Goal: Task Accomplishment & Management: Complete application form

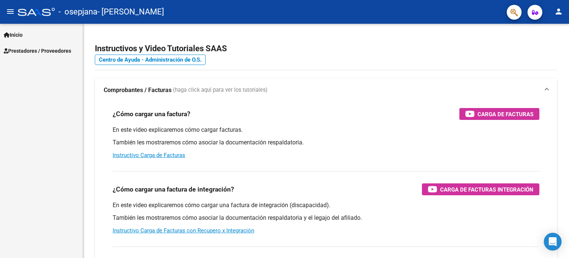
click at [39, 47] on span "Prestadores / Proveedores" at bounding box center [37, 51] width 67 height 8
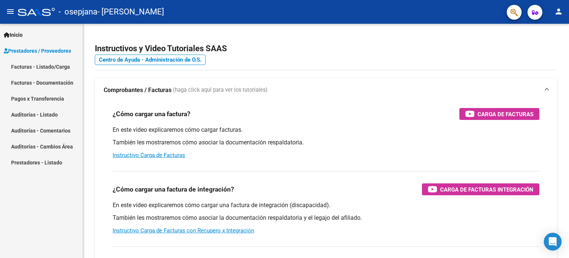
click at [42, 65] on link "Facturas - Listado/Carga" at bounding box center [41, 67] width 83 height 16
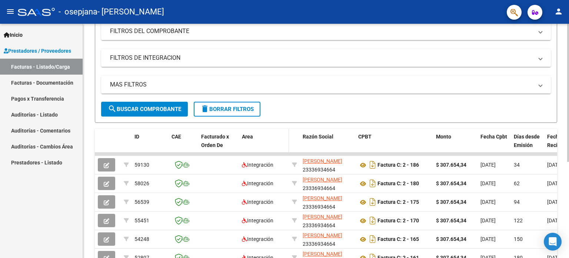
scroll to position [111, 0]
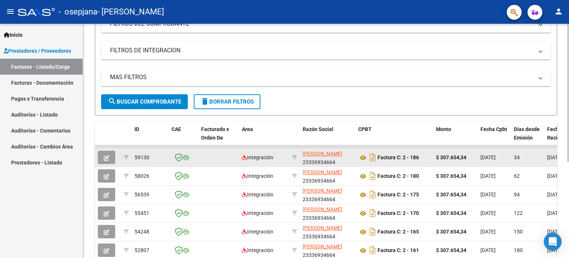
click at [105, 159] on icon "button" at bounding box center [107, 158] width 6 height 6
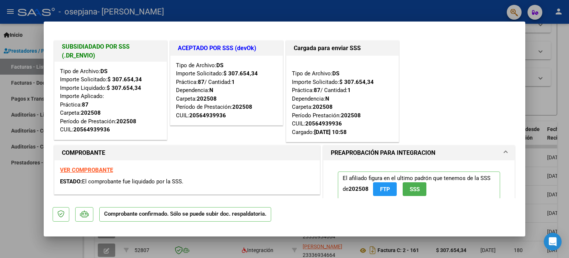
click at [550, 54] on div at bounding box center [284, 129] width 569 height 258
type input "$ 0,00"
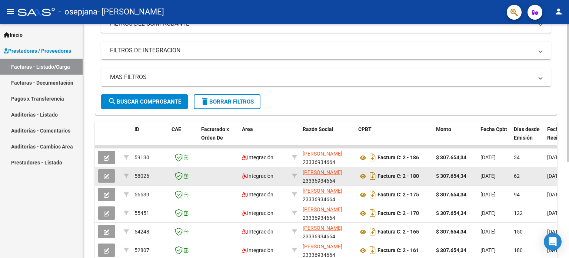
click at [106, 175] on icon "button" at bounding box center [107, 176] width 6 height 6
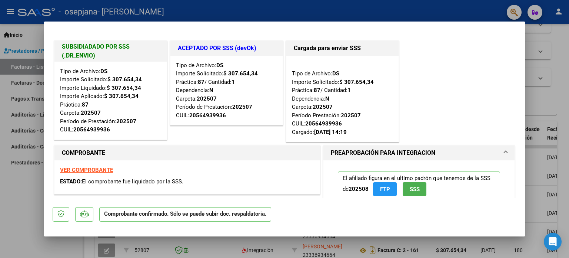
click at [552, 101] on div at bounding box center [284, 129] width 569 height 258
type input "$ 0,00"
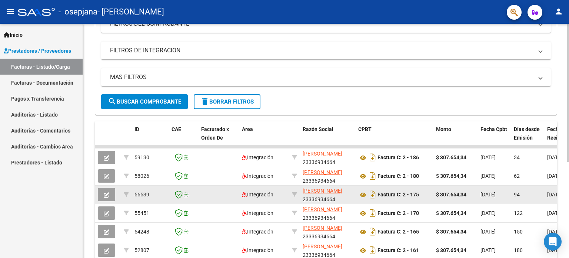
click at [107, 195] on icon "button" at bounding box center [107, 195] width 6 height 6
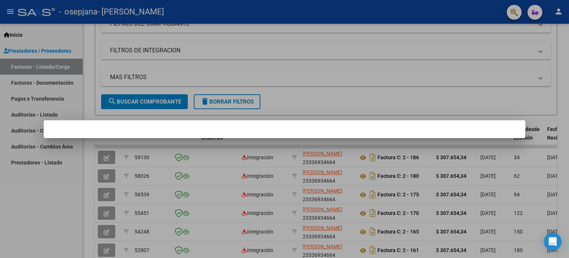
click at [538, 109] on div at bounding box center [284, 129] width 569 height 258
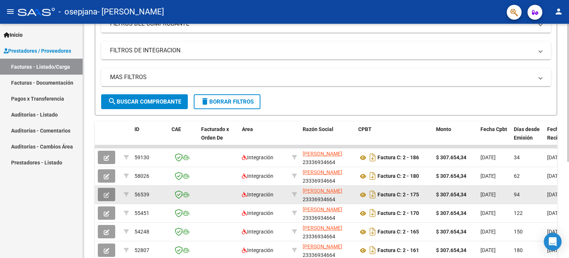
click at [104, 192] on icon "button" at bounding box center [107, 195] width 6 height 6
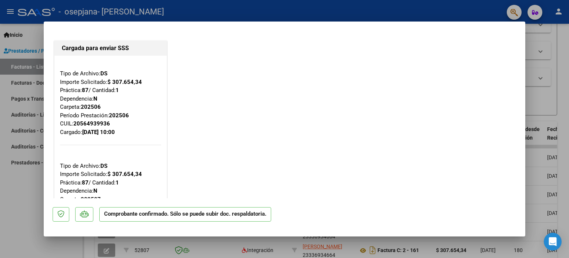
click at [549, 102] on div at bounding box center [284, 129] width 569 height 258
type input "$ 0,00"
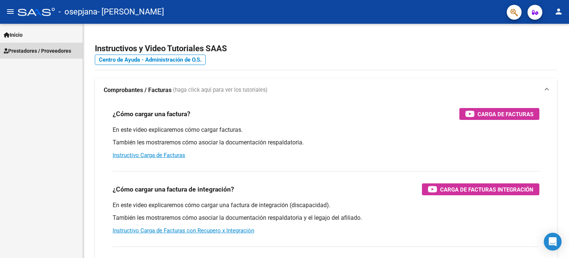
click at [28, 47] on span "Prestadores / Proveedores" at bounding box center [37, 51] width 67 height 8
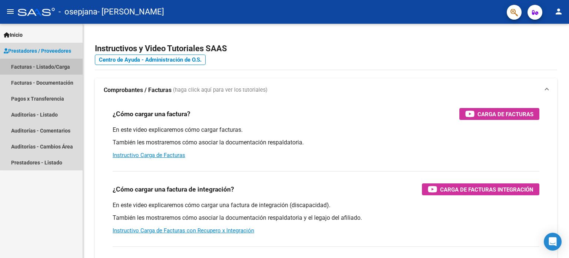
click at [49, 68] on link "Facturas - Listado/Carga" at bounding box center [41, 67] width 83 height 16
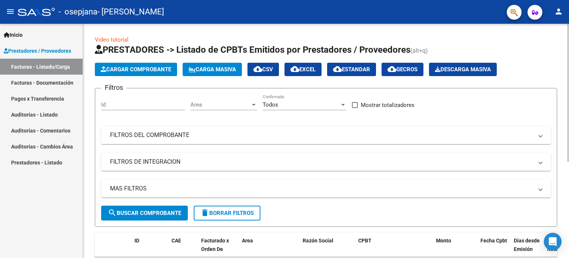
click at [145, 72] on button "Cargar Comprobante" at bounding box center [136, 69] width 82 height 13
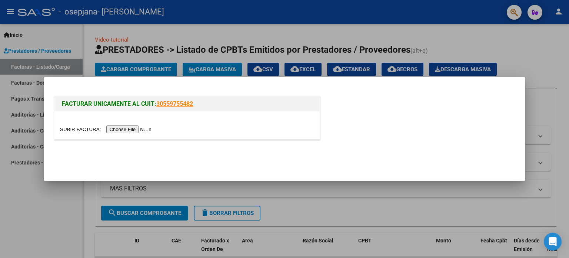
click at [142, 131] on input "file" at bounding box center [107, 129] width 94 height 8
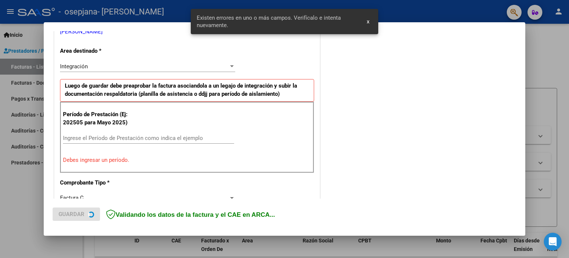
scroll to position [160, 0]
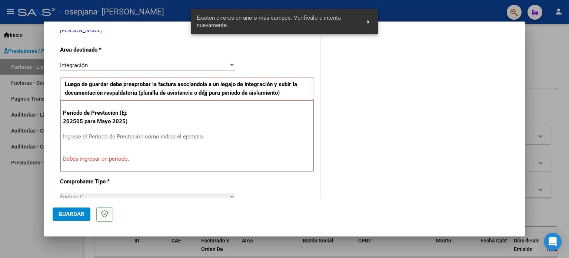
click at [82, 138] on input "Ingrese el Período de Prestación como indica el ejemplo" at bounding box center [148, 136] width 171 height 7
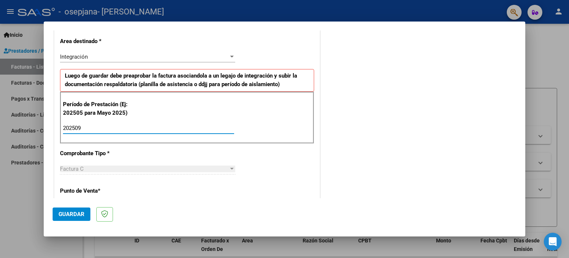
scroll to position [185, 0]
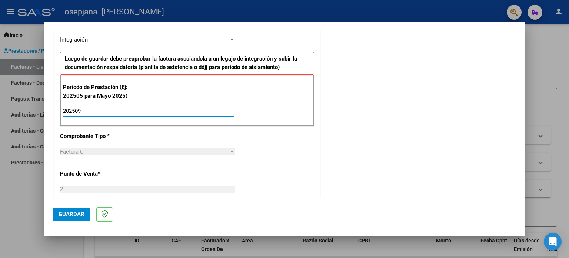
type input "202509"
click at [74, 212] on span "Guardar" at bounding box center [72, 214] width 26 height 7
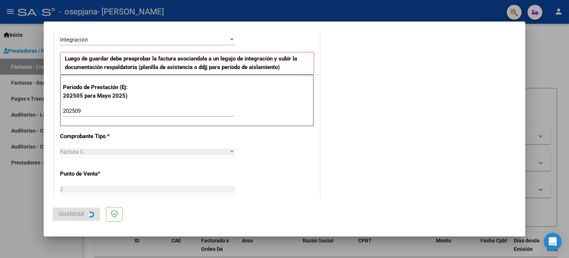
scroll to position [0, 0]
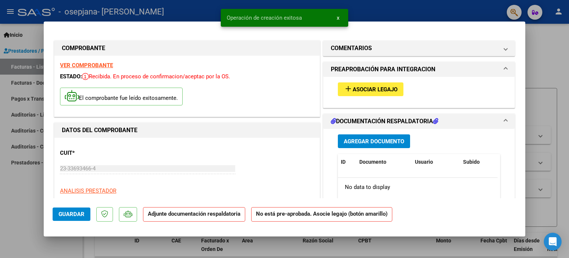
click at [370, 84] on button "add Asociar Legajo" at bounding box center [371, 89] width 66 height 14
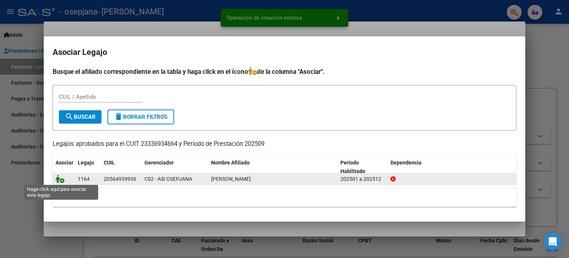
click at [59, 179] on icon at bounding box center [60, 179] width 9 height 8
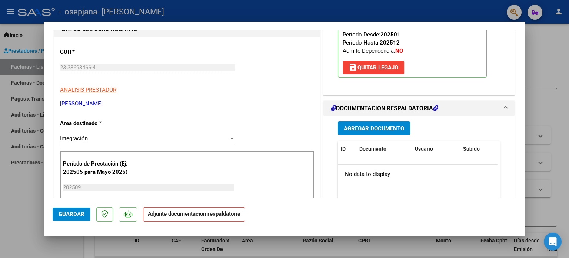
scroll to position [111, 0]
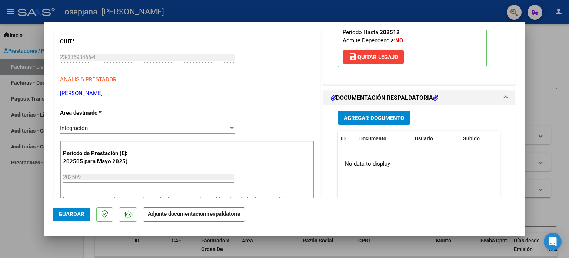
click at [372, 118] on span "Agregar Documento" at bounding box center [374, 118] width 60 height 7
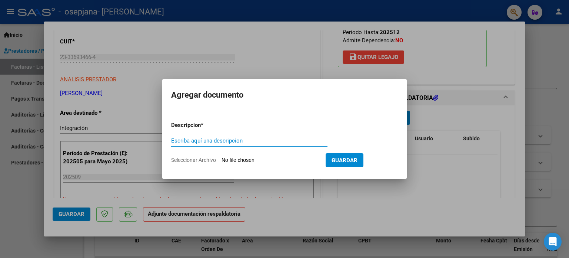
click at [254, 138] on input "Escriba aquí una descripcion" at bounding box center [249, 140] width 156 height 7
type input "Planilla de asistencia"
click at [202, 161] on span "Seleccionar Archivo" at bounding box center [193, 160] width 45 height 6
click at [222, 161] on input "Seleccionar Archivo" at bounding box center [271, 160] width 98 height 7
click at [186, 159] on span "Seleccionar Archivo" at bounding box center [193, 160] width 45 height 6
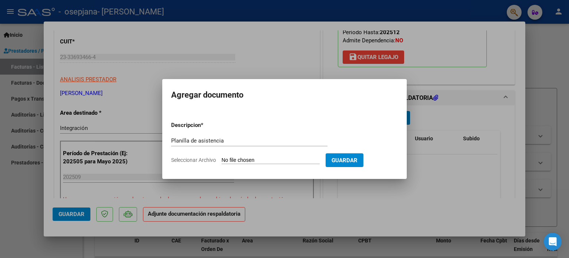
click at [222, 159] on input "Seleccionar Archivo" at bounding box center [271, 160] width 98 height 7
type input "C:\fakepath\Planilla de asistencia Aranda.pdf"
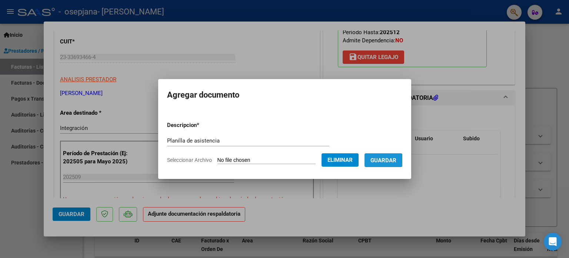
click at [391, 162] on span "Guardar" at bounding box center [384, 160] width 26 height 7
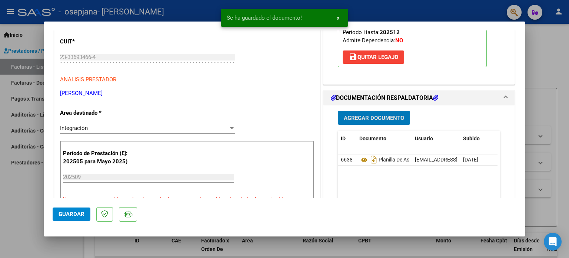
click at [389, 116] on span "Agregar Documento" at bounding box center [374, 118] width 60 height 7
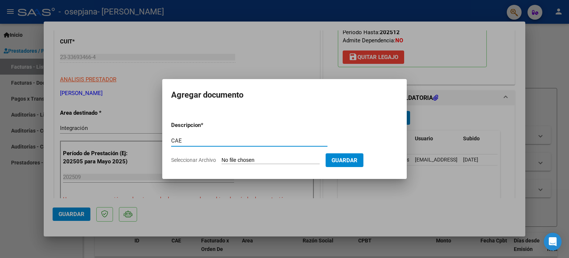
type input "CAE"
click at [195, 158] on span "Seleccionar Archivo" at bounding box center [193, 160] width 45 height 6
click at [222, 158] on input "Seleccionar Archivo" at bounding box center [271, 160] width 98 height 7
type input "C:\fakepath\CAE ARANDA.pdf"
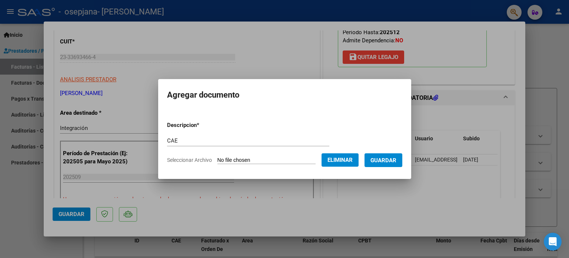
click at [396, 160] on span "Guardar" at bounding box center [384, 160] width 26 height 7
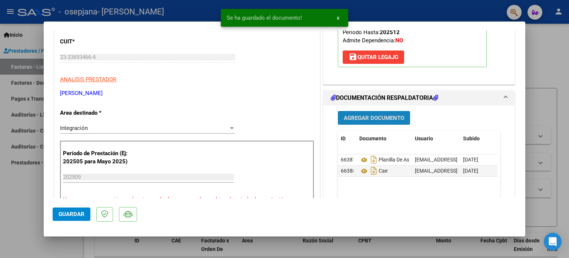
click at [345, 115] on span "Agregar Documento" at bounding box center [374, 118] width 60 height 7
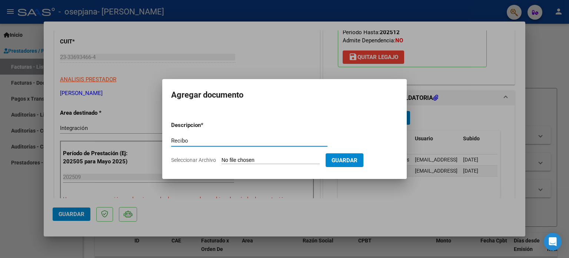
type input "Recibo"
click at [183, 158] on span "Seleccionar Archivo" at bounding box center [193, 160] width 45 height 6
click at [222, 158] on input "Seleccionar Archivo" at bounding box center [271, 160] width 98 height 7
type input "C:\fakepath\Recibo Aranda.pdf"
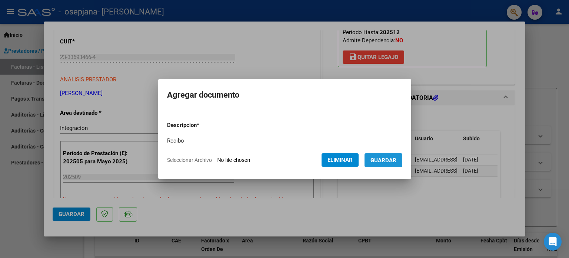
click at [393, 163] on span "Guardar" at bounding box center [384, 160] width 26 height 7
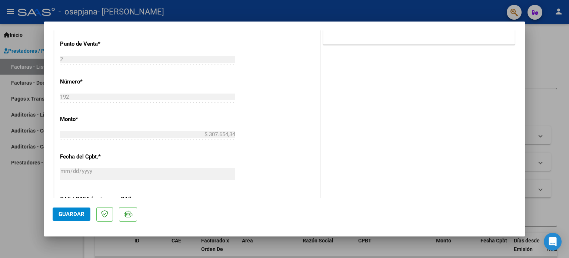
scroll to position [408, 0]
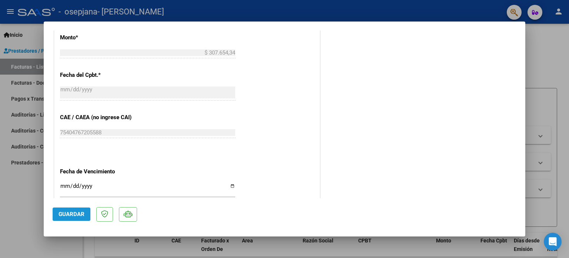
click at [77, 215] on span "Guardar" at bounding box center [72, 214] width 26 height 7
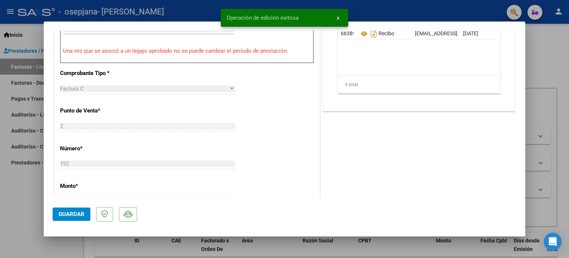
click at [553, 44] on div at bounding box center [284, 129] width 569 height 258
type input "$ 0,00"
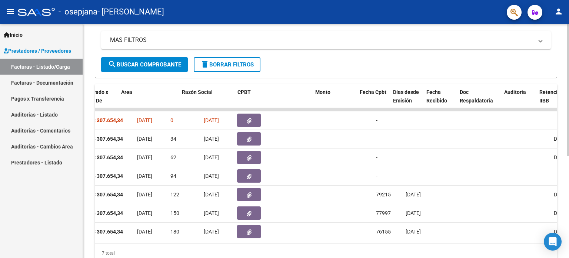
scroll to position [0, 0]
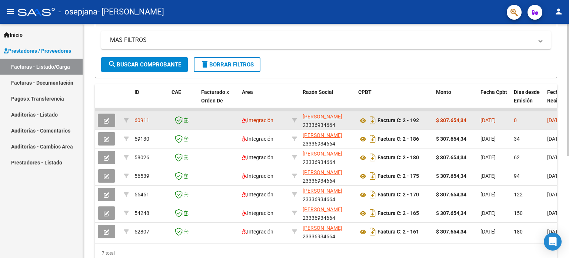
click at [106, 118] on icon "button" at bounding box center [107, 121] width 6 height 6
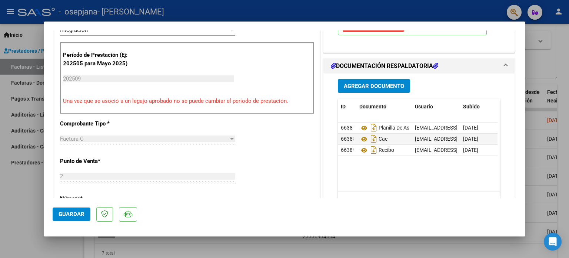
scroll to position [185, 0]
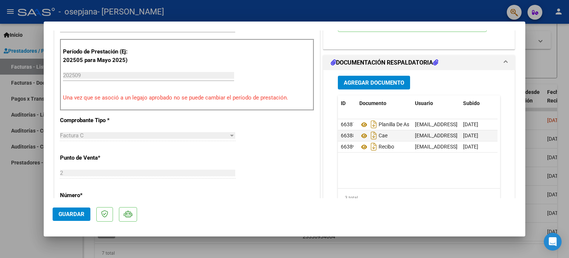
click at [540, 123] on div at bounding box center [284, 129] width 569 height 258
type input "$ 0,00"
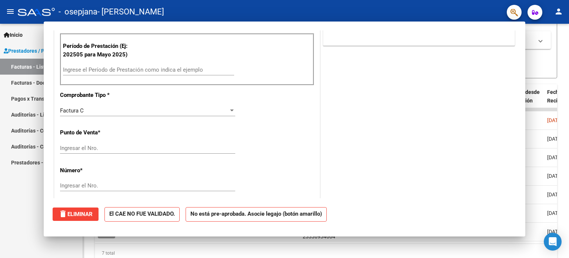
scroll to position [0, 0]
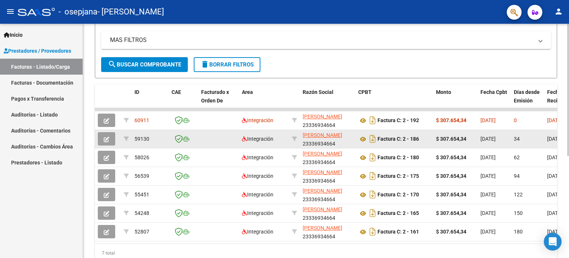
click at [104, 138] on icon "button" at bounding box center [107, 139] width 6 height 6
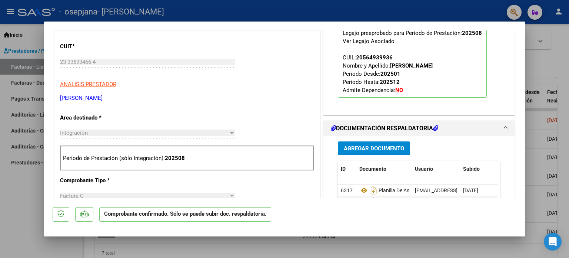
scroll to position [222, 0]
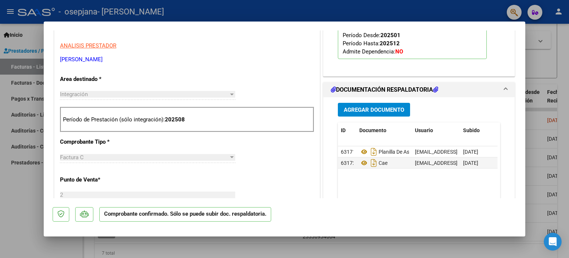
click at [539, 139] on div at bounding box center [284, 129] width 569 height 258
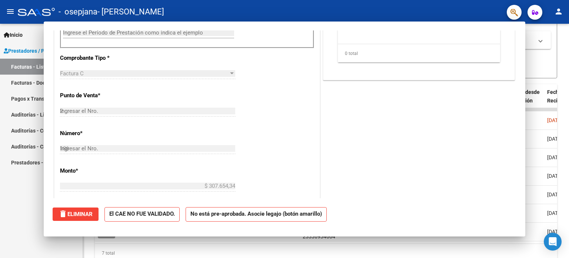
type input "$ 0,00"
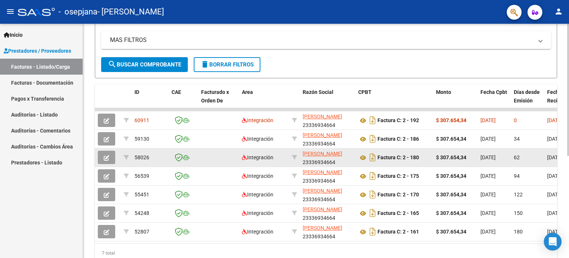
click at [114, 158] on button "button" at bounding box center [106, 157] width 17 height 13
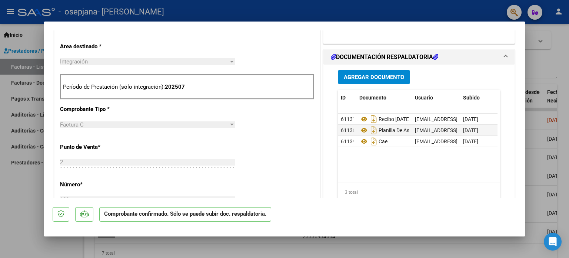
scroll to position [259, 0]
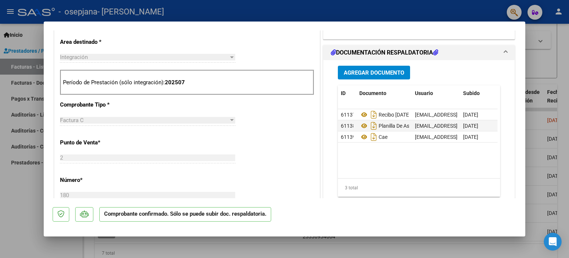
click at [549, 68] on div at bounding box center [284, 129] width 569 height 258
type input "$ 0,00"
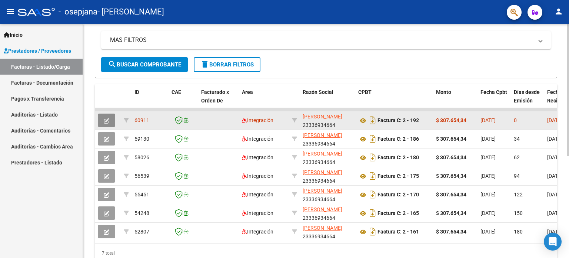
click at [110, 119] on button "button" at bounding box center [106, 119] width 17 height 13
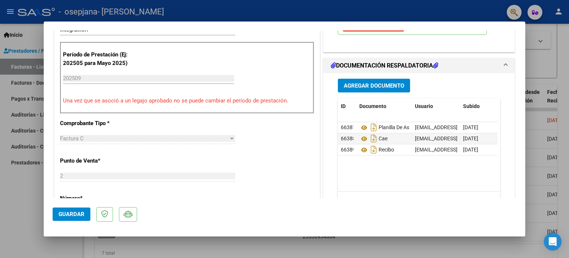
scroll to position [185, 0]
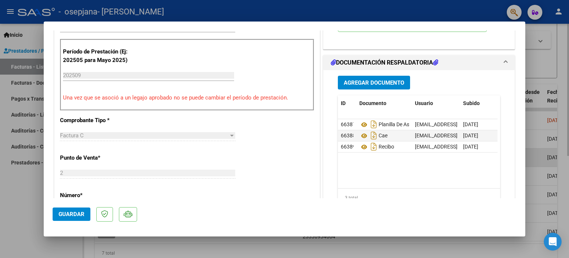
drag, startPoint x: 537, startPoint y: 148, endPoint x: 531, endPoint y: 148, distance: 6.3
click at [537, 148] on div at bounding box center [284, 129] width 569 height 258
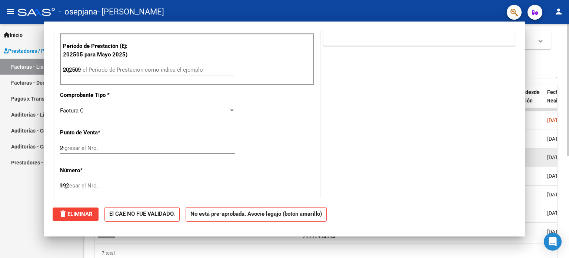
type input "$ 0,00"
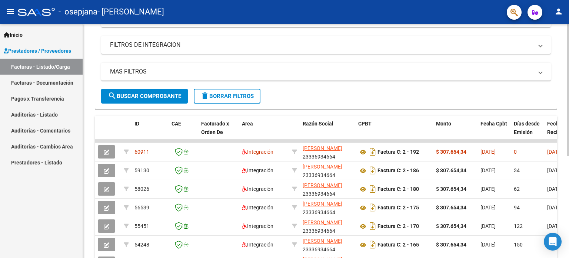
scroll to position [37, 0]
